Goal: Information Seeking & Learning: Learn about a topic

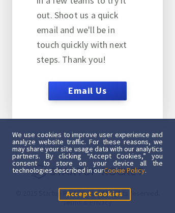
scroll to position [6836, 0]
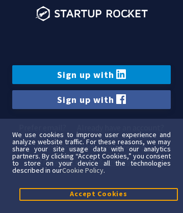
click at [91, 74] on link "Sign up with" at bounding box center [91, 74] width 158 height 19
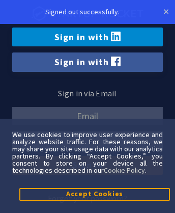
click at [87, 37] on link "Sign in with LinkedIn" at bounding box center [87, 36] width 151 height 19
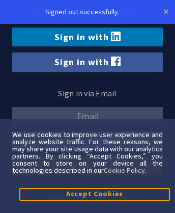
click at [166, 11] on link "×" at bounding box center [166, 12] width 6 height 12
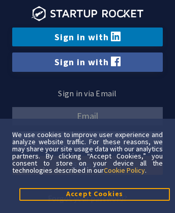
click at [125, 169] on link "Cookie Policy" at bounding box center [124, 169] width 41 height 9
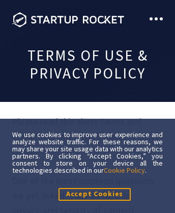
scroll to position [9111, 0]
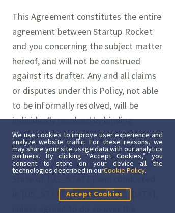
click at [125, 169] on link "Cookie Policy" at bounding box center [124, 169] width 41 height 9
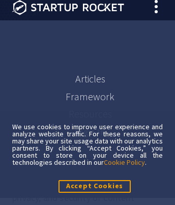
scroll to position [10311, 0]
